Goal: Task Accomplishment & Management: Manage account settings

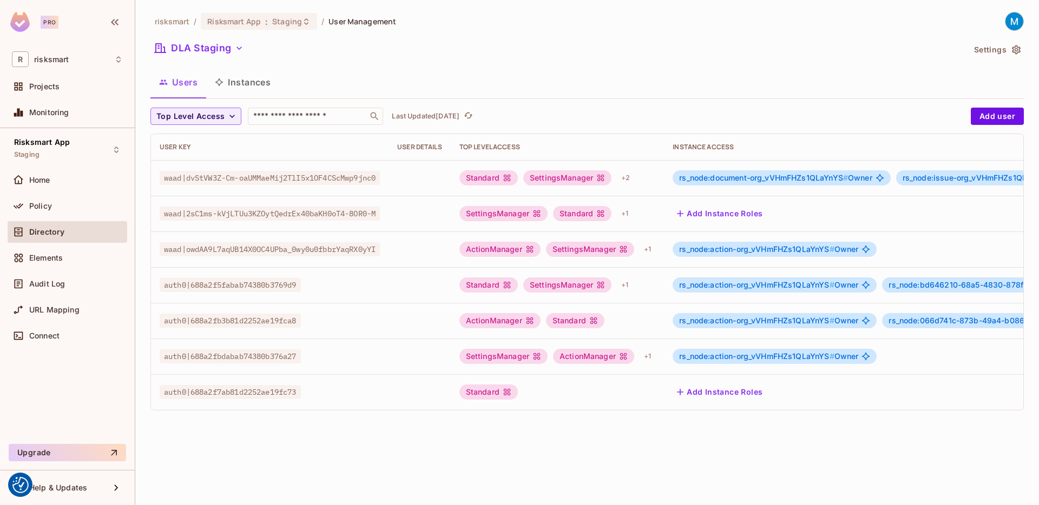
click at [333, 61] on div "risksmart / Risksmart App : Staging / User Management DLA Staging Settings User…" at bounding box center [587, 216] width 874 height 408
click at [56, 196] on div "Policy" at bounding box center [68, 206] width 120 height 22
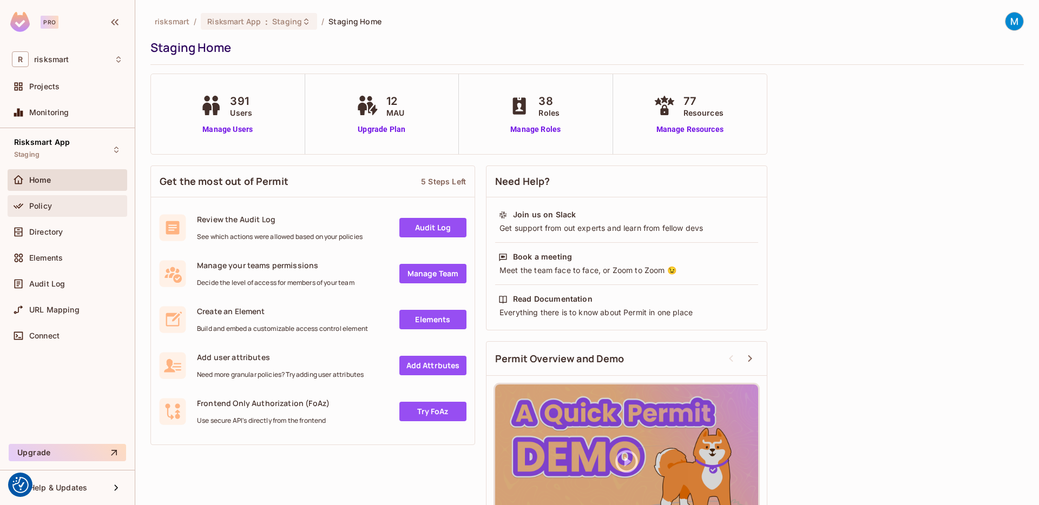
click at [58, 212] on div "Policy" at bounding box center [68, 206] width 120 height 22
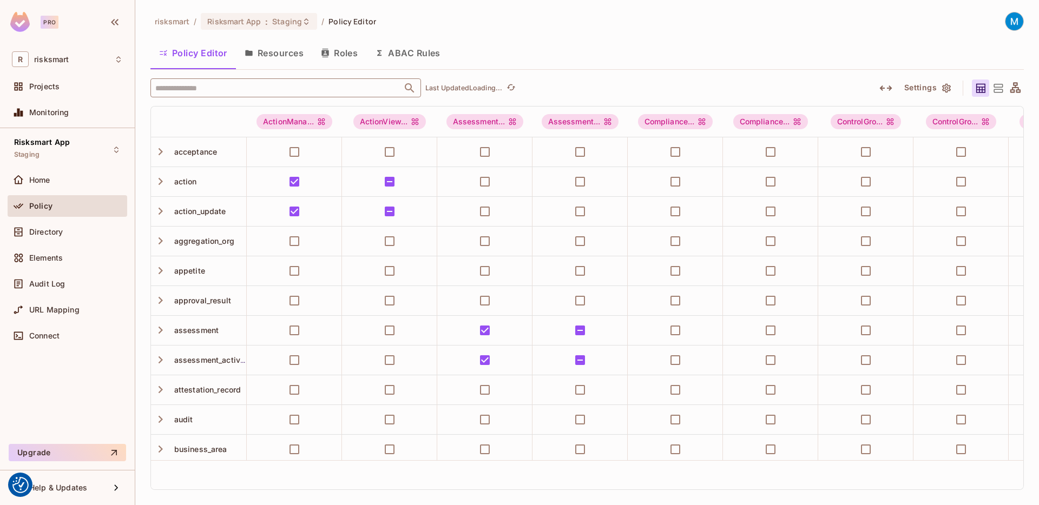
click at [207, 75] on div "risksmart / Risksmart App : Staging / Policy Editor Policy Editor Resources Rol…" at bounding box center [587, 251] width 874 height 478
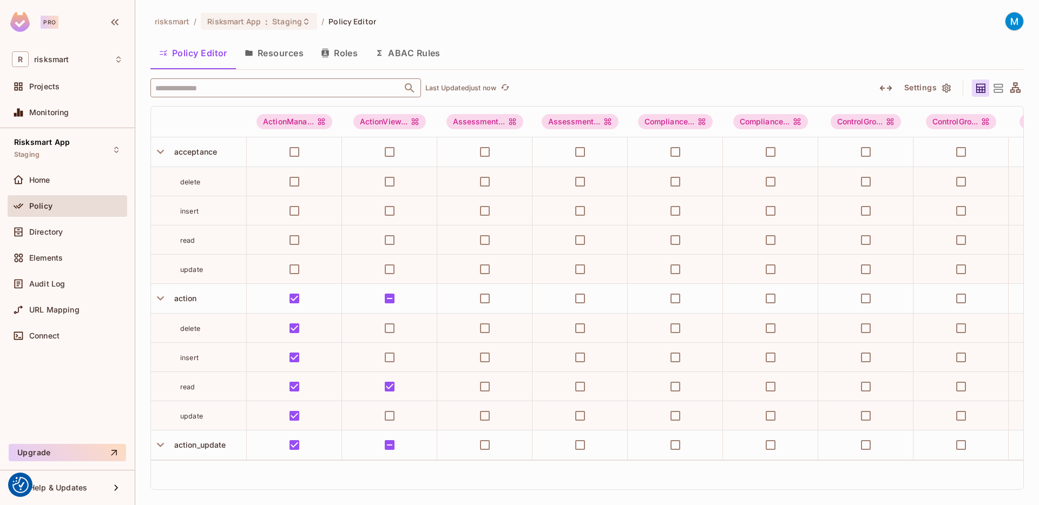
click at [181, 91] on input "text" at bounding box center [276, 87] width 247 height 19
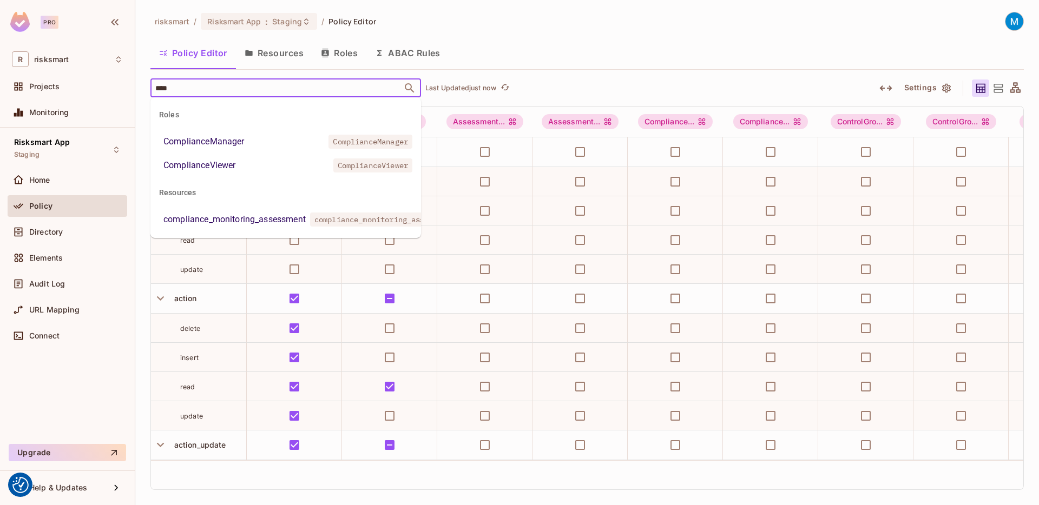
type input "*****"
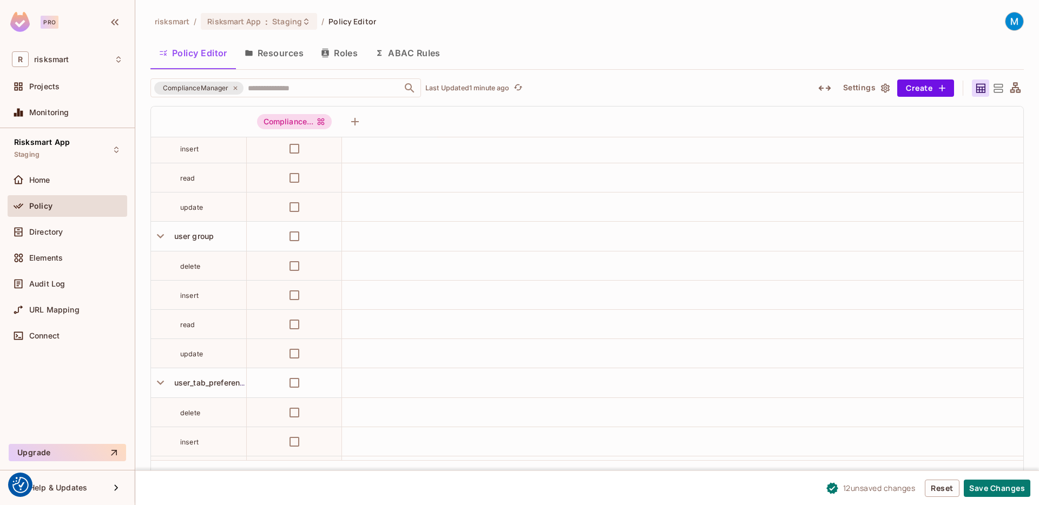
scroll to position [10970, 0]
click at [1003, 484] on button "Save Changes" at bounding box center [997, 488] width 67 height 17
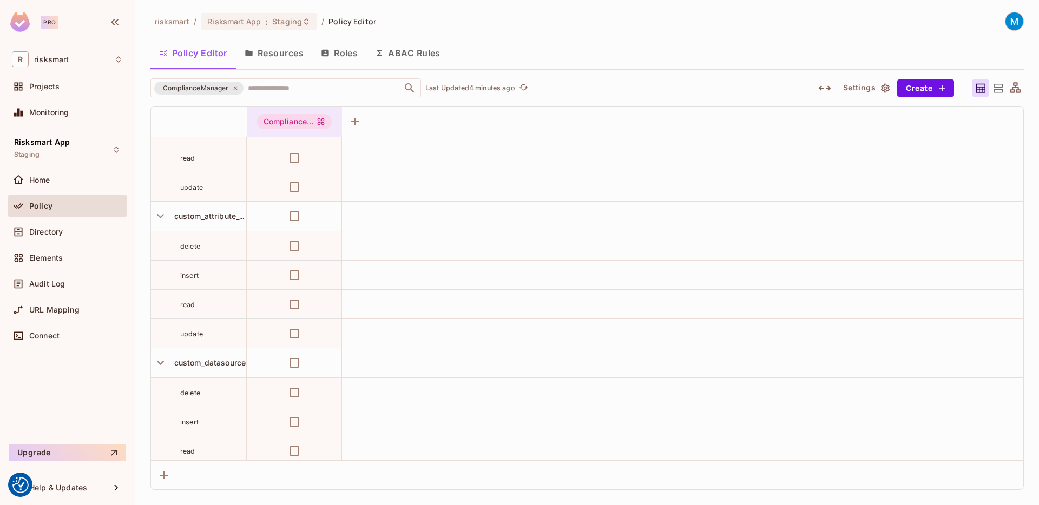
scroll to position [2729, 0]
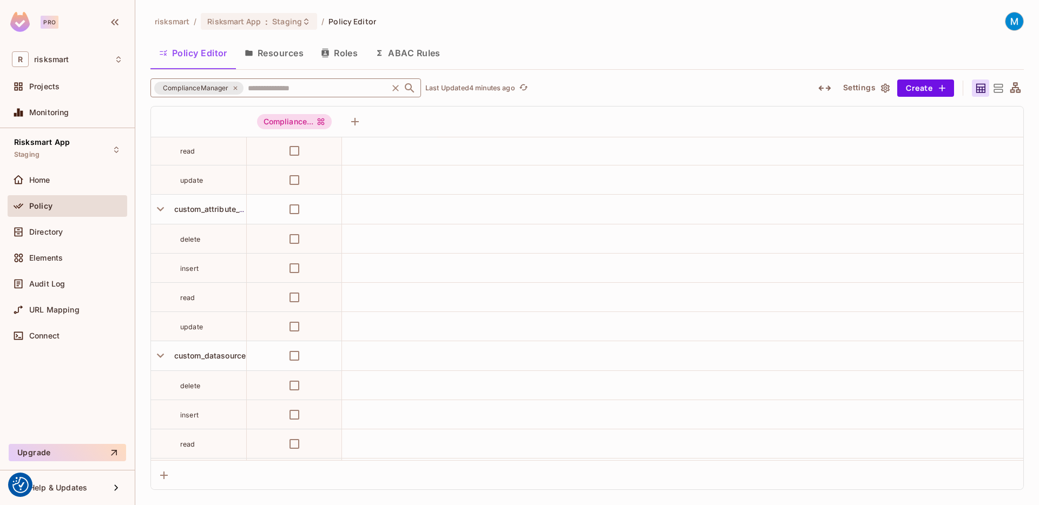
click at [275, 86] on input "text" at bounding box center [315, 87] width 141 height 19
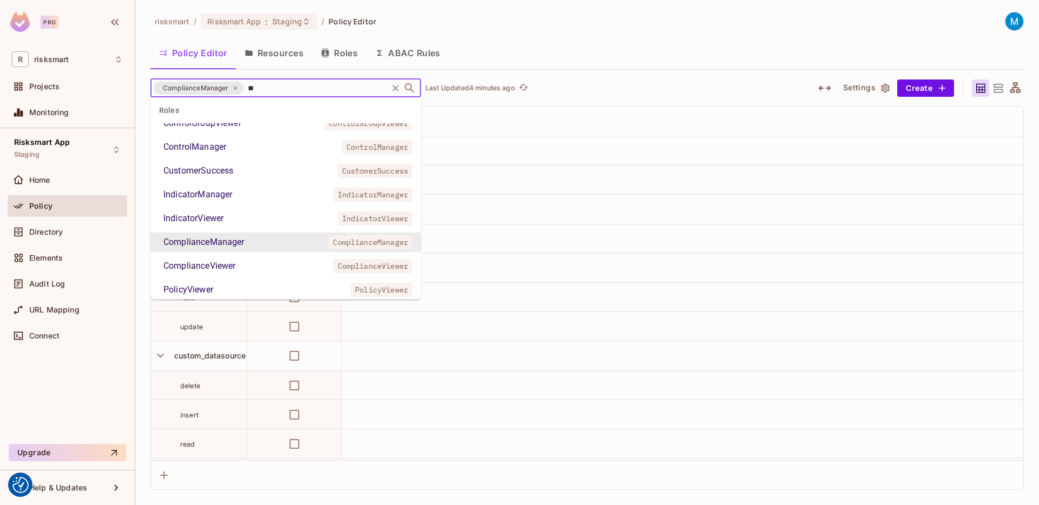
scroll to position [0, 0]
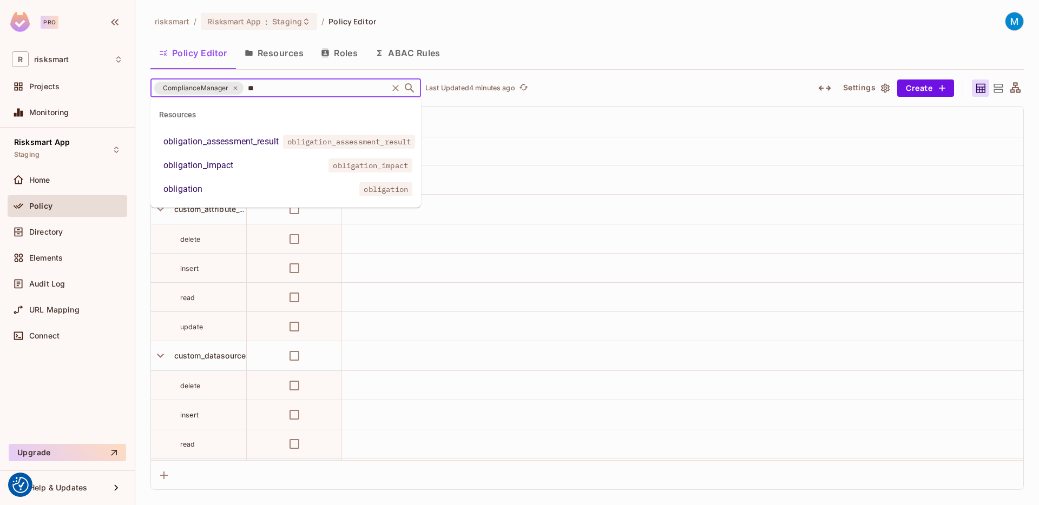
type input "*"
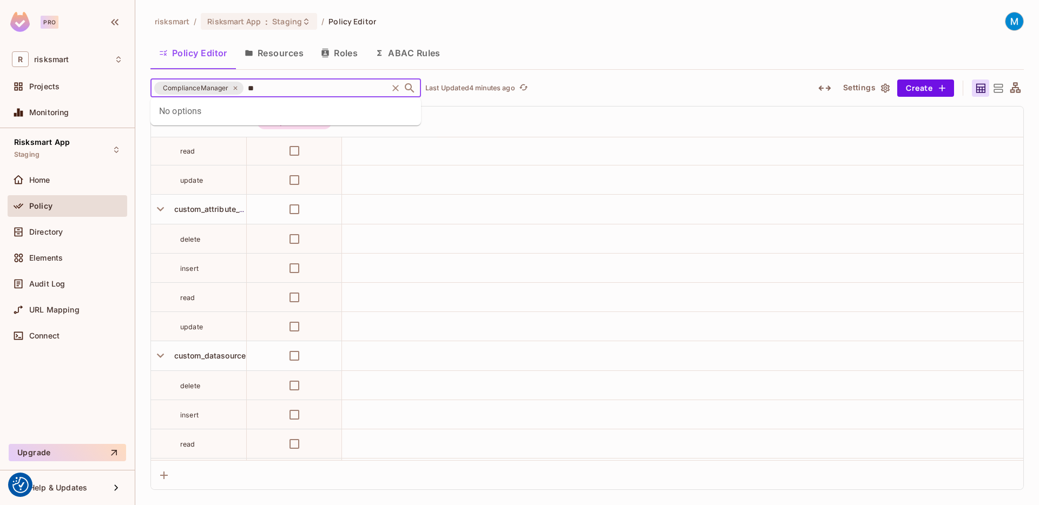
type input "*"
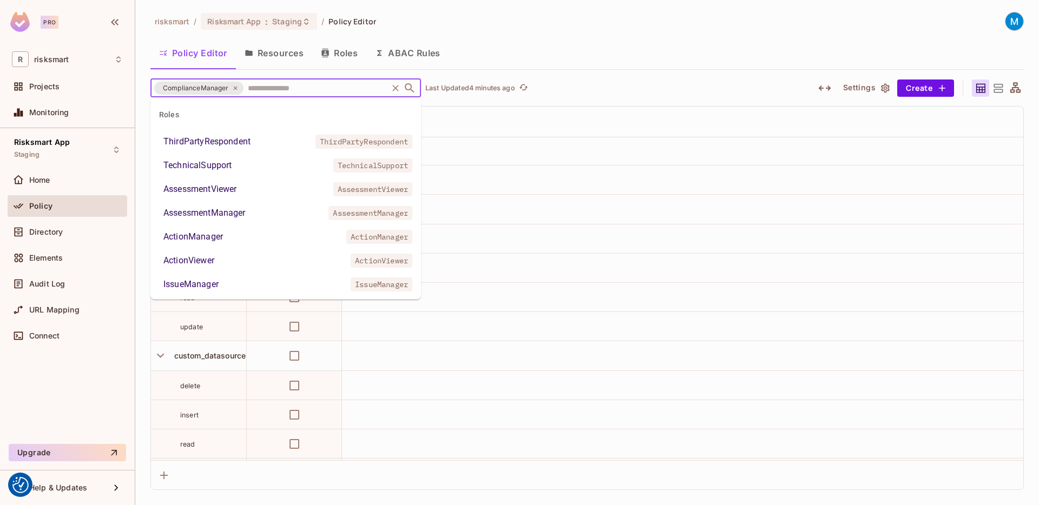
click at [564, 155] on td at bounding box center [682, 150] width 681 height 29
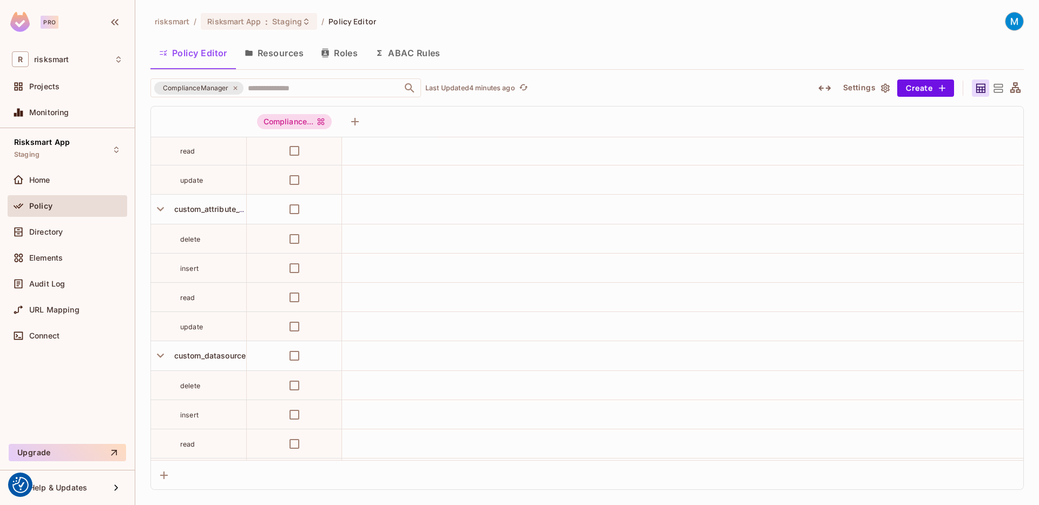
click at [677, 16] on div "risksmart / Risksmart App : Staging / Policy Editor" at bounding box center [587, 21] width 874 height 19
